Goal: Find specific page/section: Find specific page/section

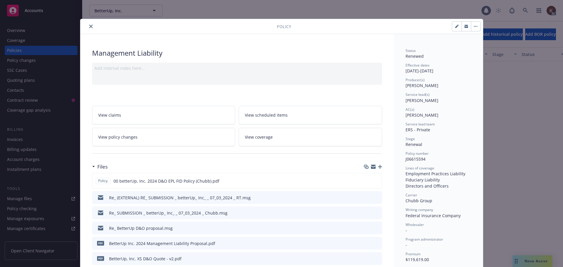
scroll to position [1379, 0]
click at [85, 27] on div at bounding box center [180, 26] width 194 height 7
click at [89, 27] on icon "close" at bounding box center [91, 27] width 4 height 4
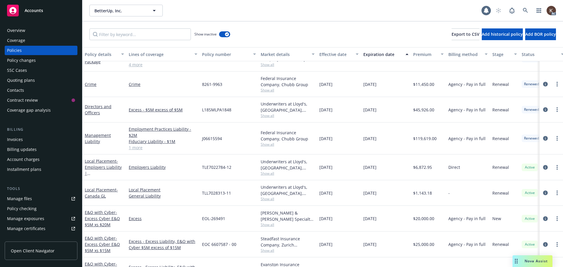
click at [87, 27] on div "Show inactive Export to CSV Add historical policy Add BOR policy" at bounding box center [322, 34] width 481 height 26
click at [519, 11] on div "AC" at bounding box center [524, 11] width 63 height 12
click at [518, 11] on div "AC" at bounding box center [524, 11] width 63 height 12
click at [521, 11] on link at bounding box center [526, 11] width 12 height 12
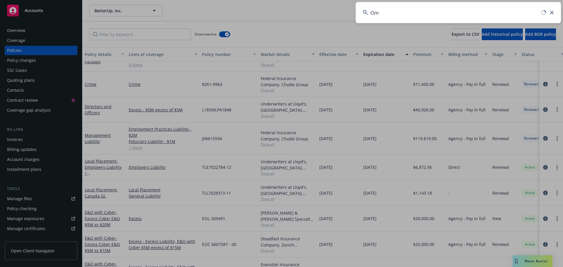
type input "O"
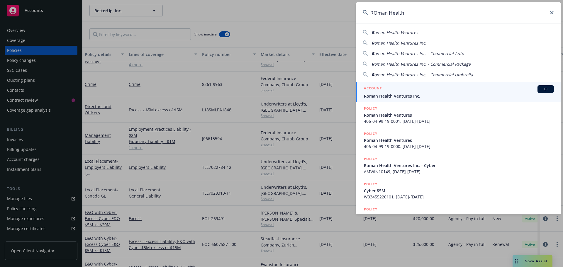
type input "ROman Health"
click at [381, 92] on h5 "ACCOUNT" at bounding box center [373, 88] width 18 height 7
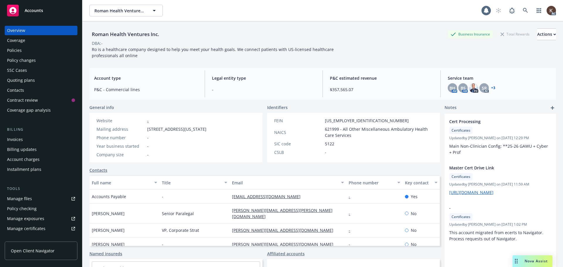
click at [34, 52] on div "Policies" at bounding box center [41, 50] width 68 height 9
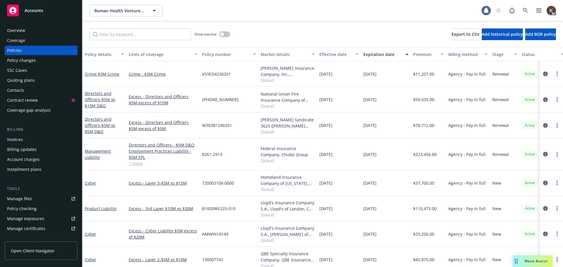
click at [140, 165] on link "1 more" at bounding box center [163, 163] width 69 height 6
